Goal: Task Accomplishment & Management: Use online tool/utility

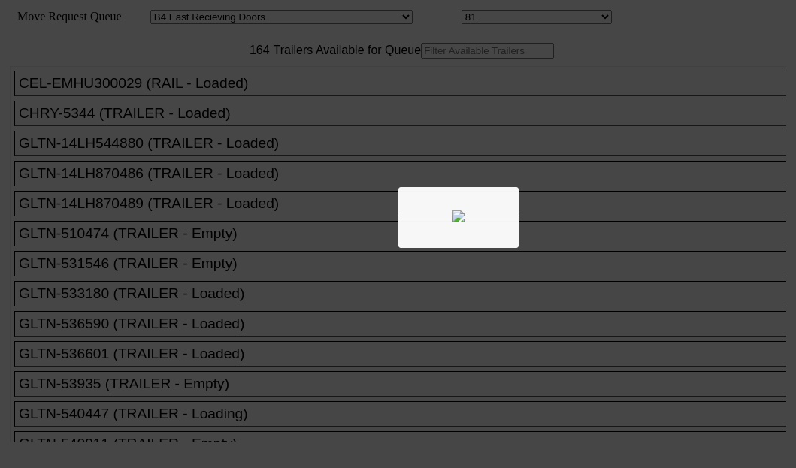
select select "527"
select select "8137"
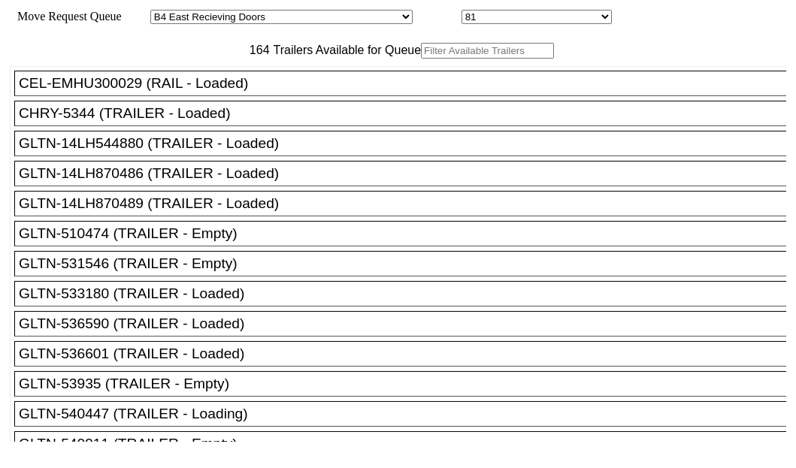
click at [421, 59] on input "text" at bounding box center [487, 51] width 133 height 16
paste input "JBHU268303"
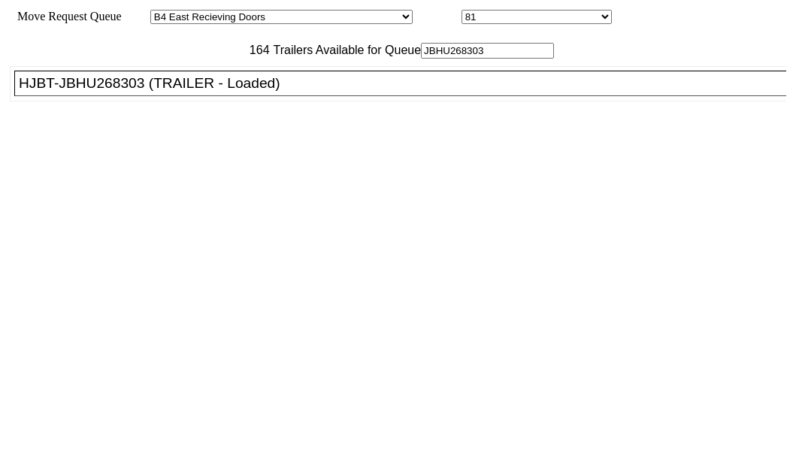
type input "JBHU268303"
click at [122, 92] on div "HJBT-JBHU268303 (TRAILER - Loaded)" at bounding box center [407, 83] width 776 height 17
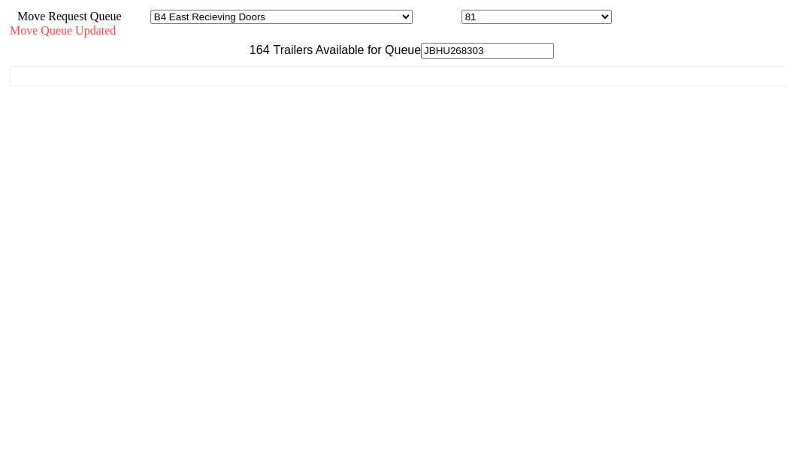
scroll to position [60, 0]
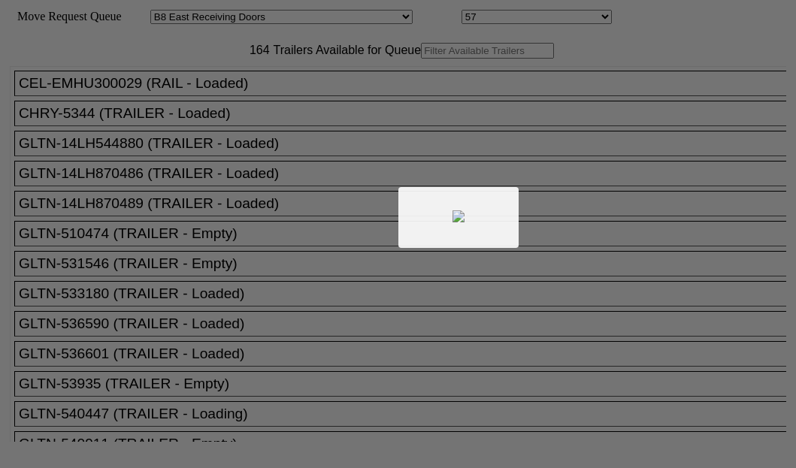
select select "536"
select select "8225"
drag, startPoint x: 199, startPoint y: 87, endPoint x: 210, endPoint y: 95, distance: 14.0
click at [210, 95] on div at bounding box center [398, 234] width 796 height 468
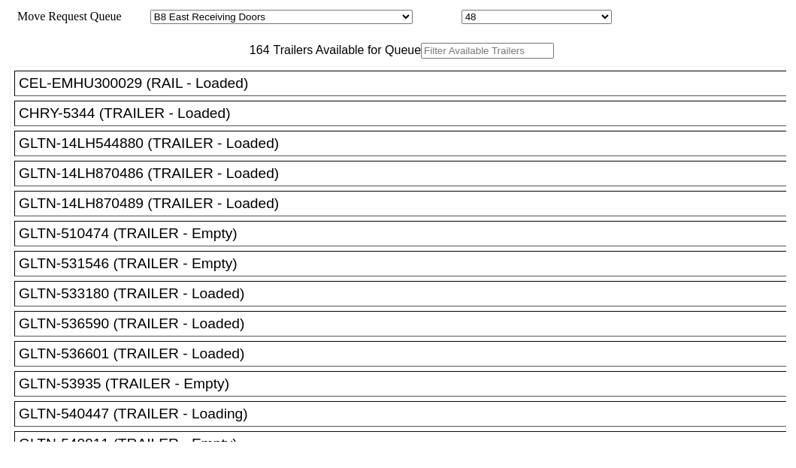
click at [421, 59] on input "text" at bounding box center [487, 51] width 133 height 16
paste input "241011"
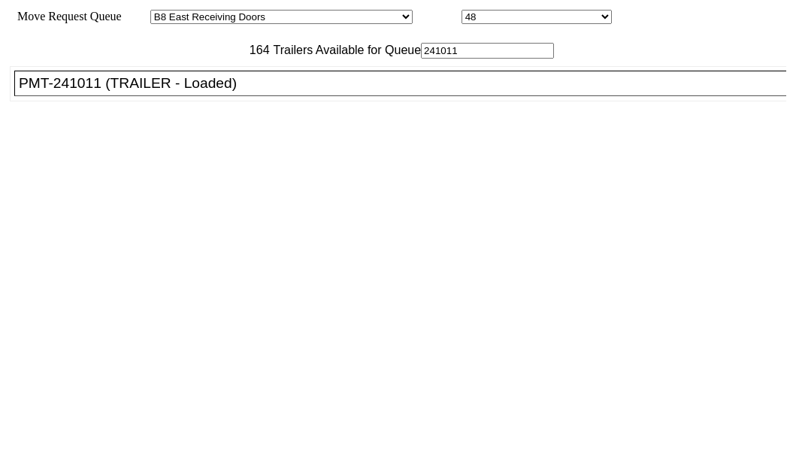
type input "241011"
click at [133, 92] on div "PMT-241011 (TRAILER - Loaded)" at bounding box center [407, 83] width 776 height 17
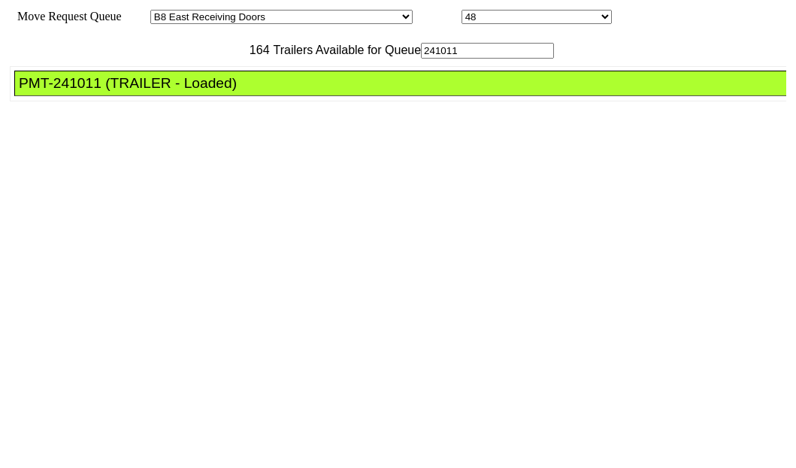
click at [133, 92] on div "PMT-241011 (TRAILER - Loaded)" at bounding box center [407, 83] width 776 height 17
click at [71, 92] on div "PMT-241011 (TRAILER - Loaded)" at bounding box center [407, 83] width 776 height 17
drag, startPoint x: 71, startPoint y: 126, endPoint x: 615, endPoint y: 219, distance: 551.8
click at [83, 92] on div "PMT-241011 (TRAILER - Loaded)" at bounding box center [407, 83] width 776 height 17
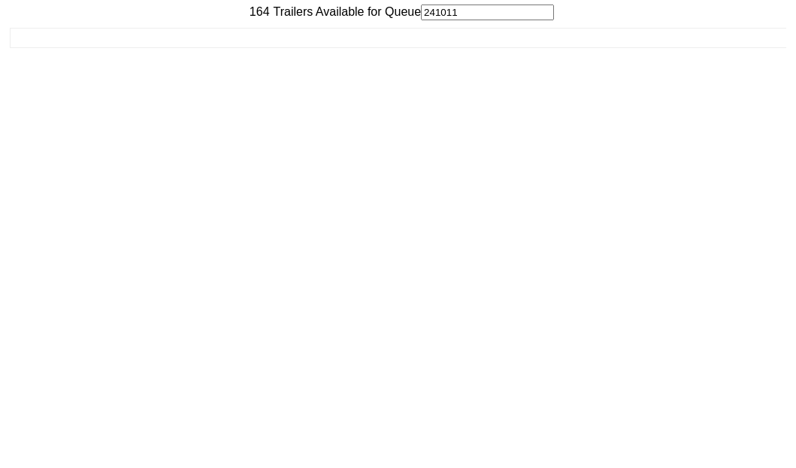
scroll to position [60, 0]
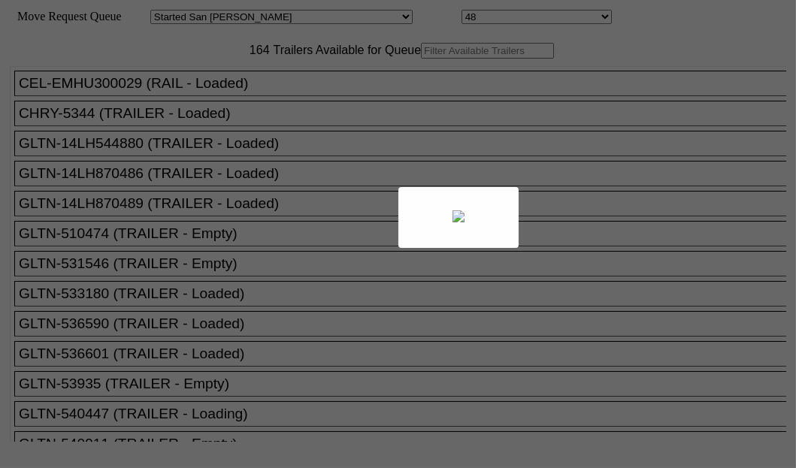
click at [207, 101] on div at bounding box center [398, 234] width 796 height 468
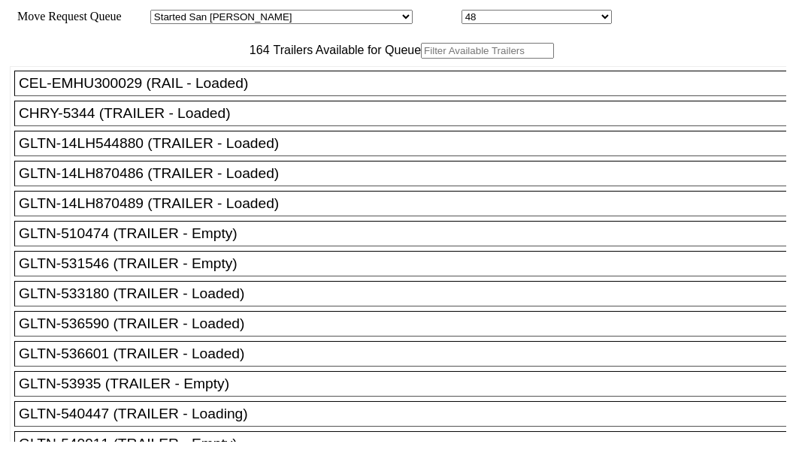
click at [421, 59] on input "text" at bounding box center [487, 51] width 133 height 16
paste input "TCKU6746575"
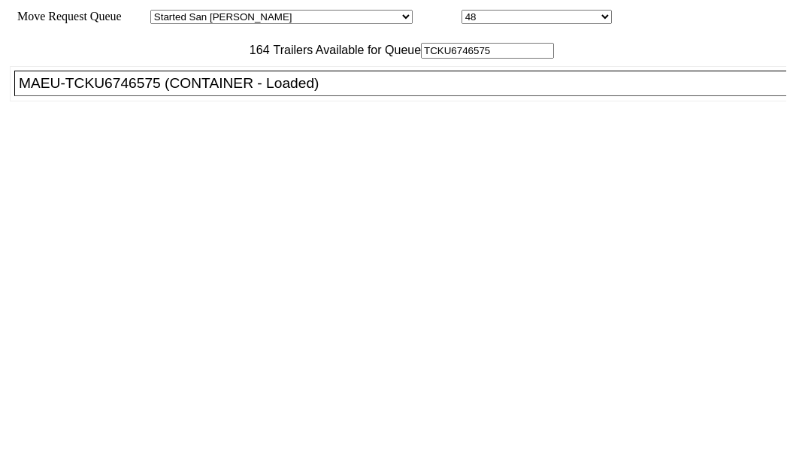
type input "TCKU6746575"
click at [88, 92] on div "MAEU-TCKU6746575 (CONTAINER - Loaded)" at bounding box center [407, 83] width 776 height 17
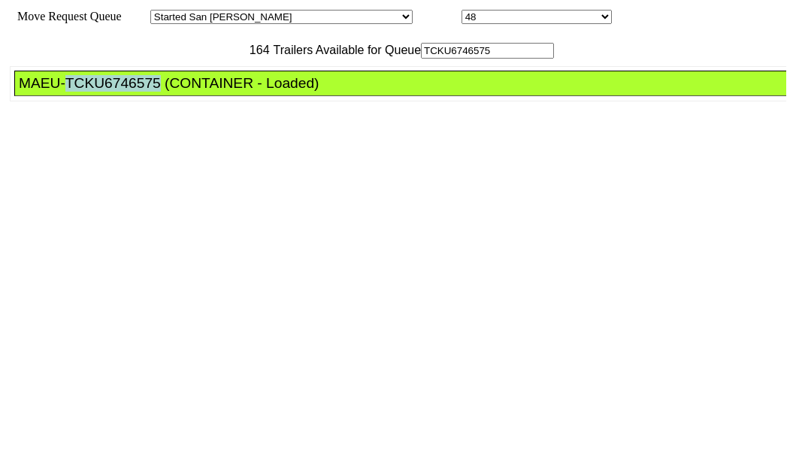
drag, startPoint x: 88, startPoint y: 132, endPoint x: 352, endPoint y: 192, distance: 271.0
click at [88, 92] on div "MAEU-TCKU6746575 (CONTAINER - Loaded)" at bounding box center [407, 83] width 776 height 17
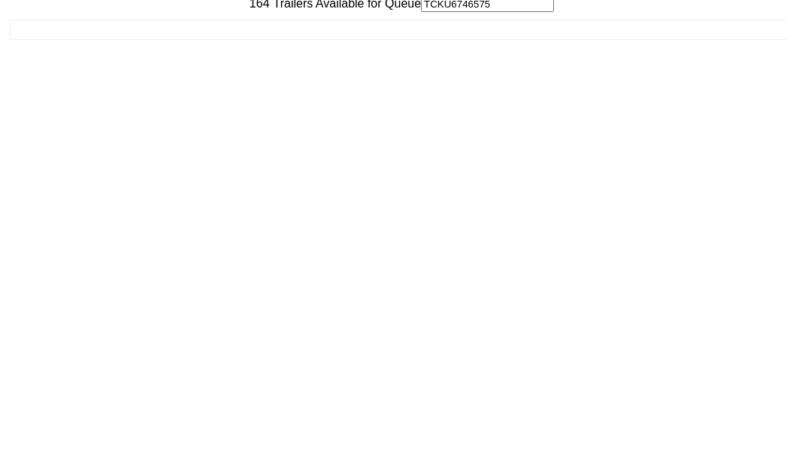
scroll to position [60, 0]
